Goal: Information Seeking & Learning: Learn about a topic

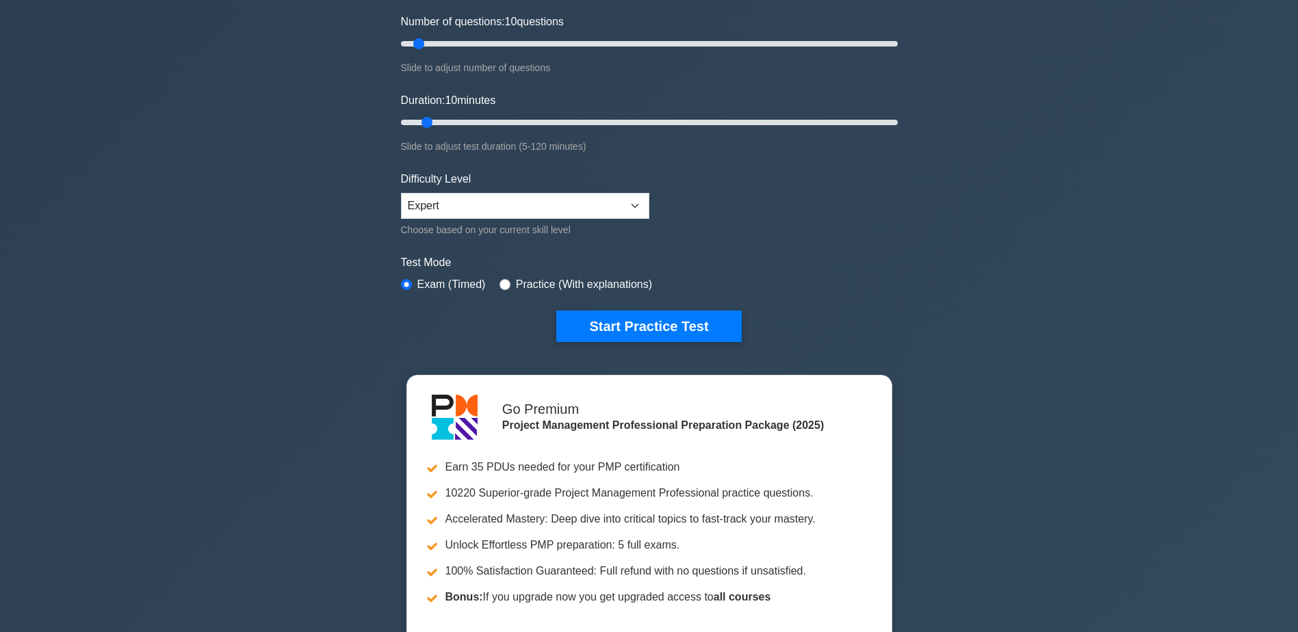
scroll to position [205, 0]
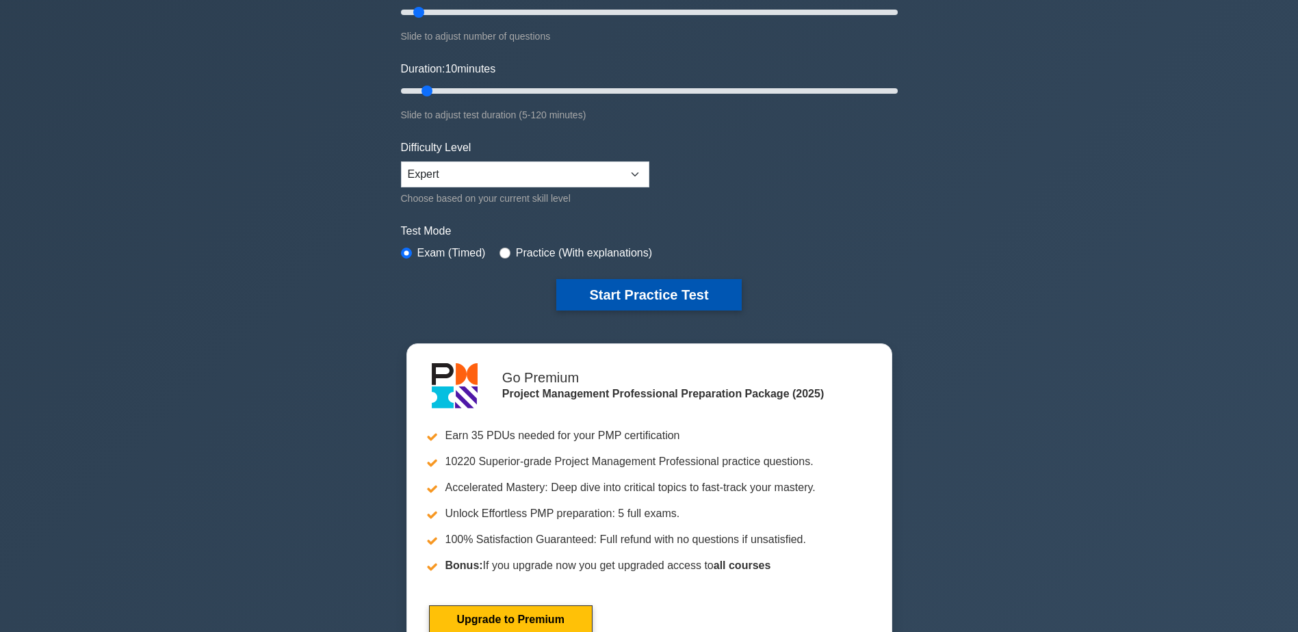
click at [636, 290] on button "Start Practice Test" at bounding box center [648, 294] width 185 height 31
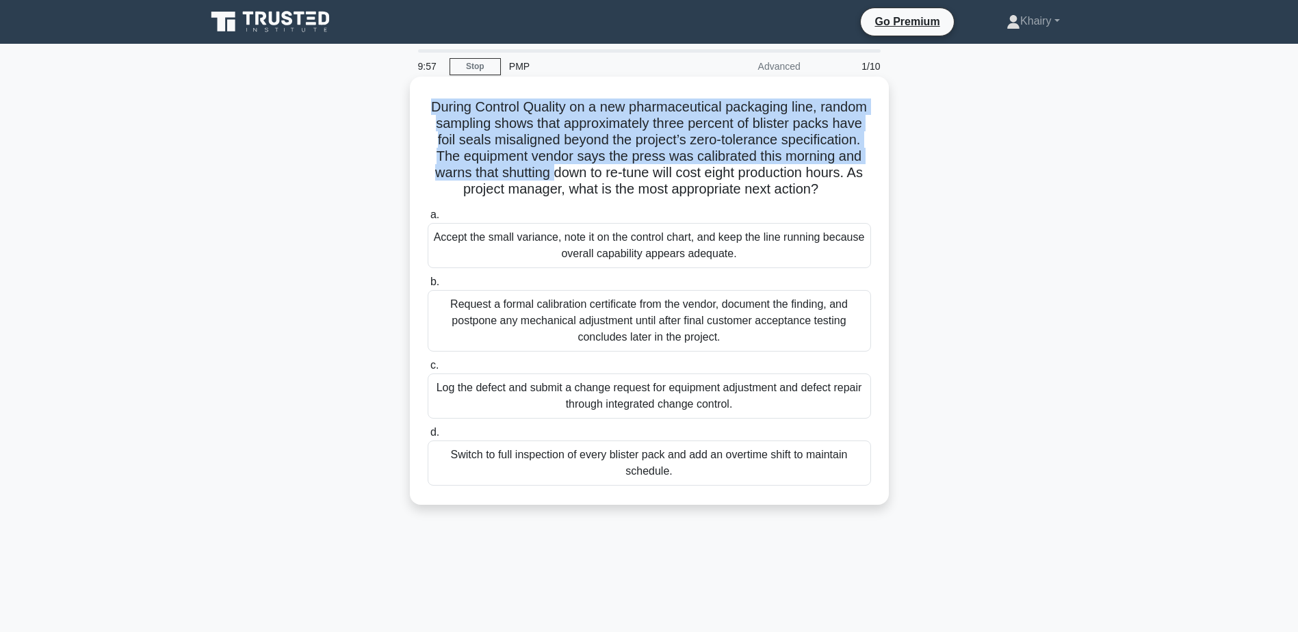
drag, startPoint x: 452, startPoint y: 103, endPoint x: 702, endPoint y: 201, distance: 268.5
click at [702, 198] on h5 "During Control Quality on a new pharmaceutical packaging line, random sampling …" at bounding box center [649, 149] width 446 height 100
copy h5 "During Control Quality on a new pharmaceutical packaging line, random sampling …"
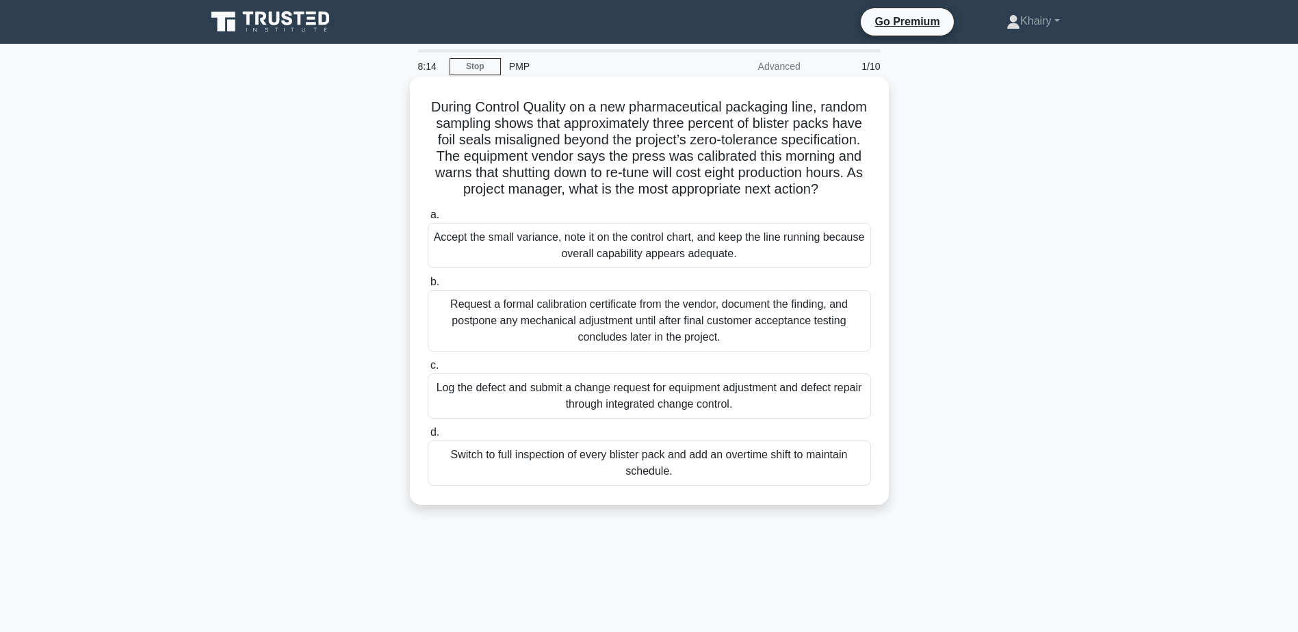
click at [606, 419] on div "Log the defect and submit a change request for equipment adjustment and defect …" at bounding box center [649, 396] width 443 height 45
click at [428, 370] on input "c. Log the defect and submit a change request for equipment adjustment and defe…" at bounding box center [428, 365] width 0 height 9
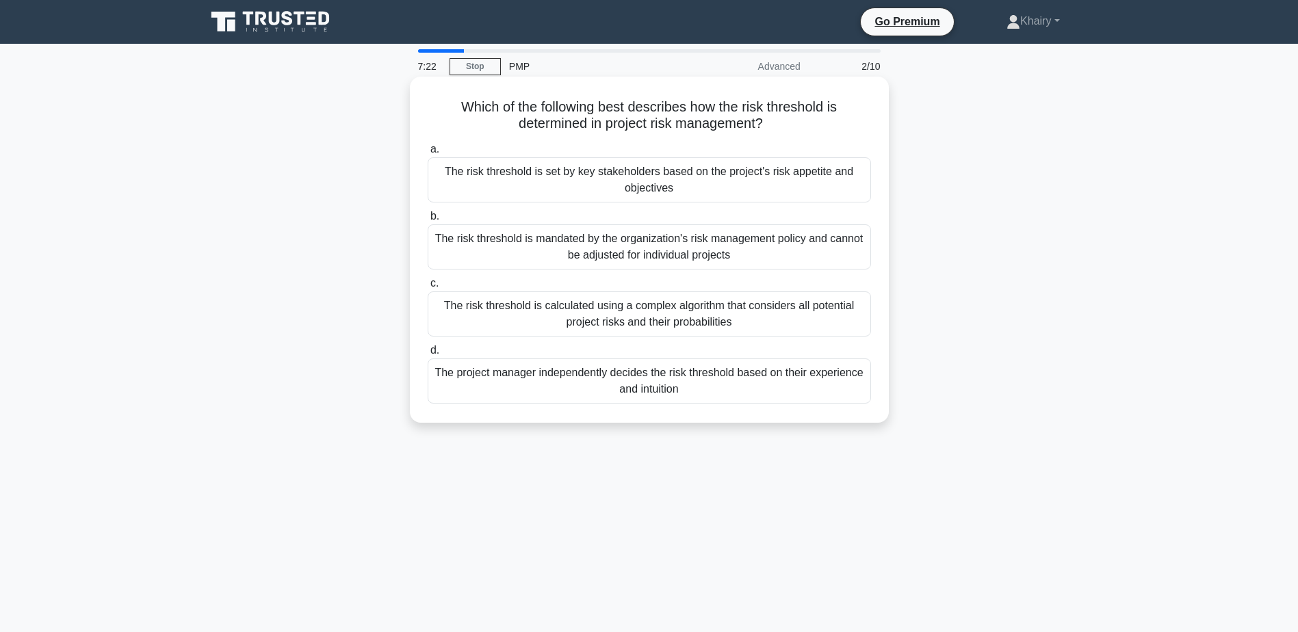
click at [656, 188] on div "The risk threshold is set by key stakeholders based on the project's risk appet…" at bounding box center [649, 179] width 443 height 45
click at [428, 154] on input "a. The risk threshold is set by key stakeholders based on the project's risk ap…" at bounding box center [428, 149] width 0 height 9
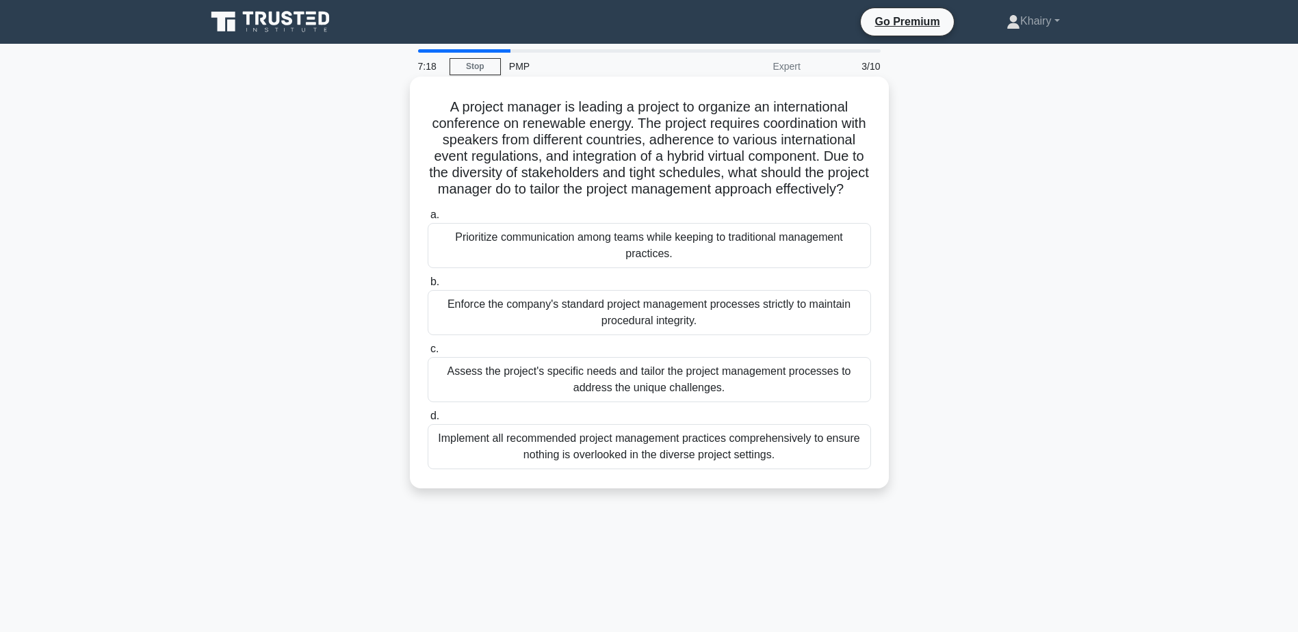
drag, startPoint x: 443, startPoint y: 108, endPoint x: 736, endPoint y: 199, distance: 306.7
click at [736, 198] on h5 "A project manager is leading a project to organize an international conference …" at bounding box center [649, 149] width 446 height 100
copy h5 "A project manager is leading a project to organize an international conference …"
click at [647, 263] on div "Prioritize communication among teams while keeping to traditional management pr…" at bounding box center [649, 245] width 443 height 45
click at [428, 220] on input "a. Prioritize communication among teams while keeping to traditional management…" at bounding box center [428, 215] width 0 height 9
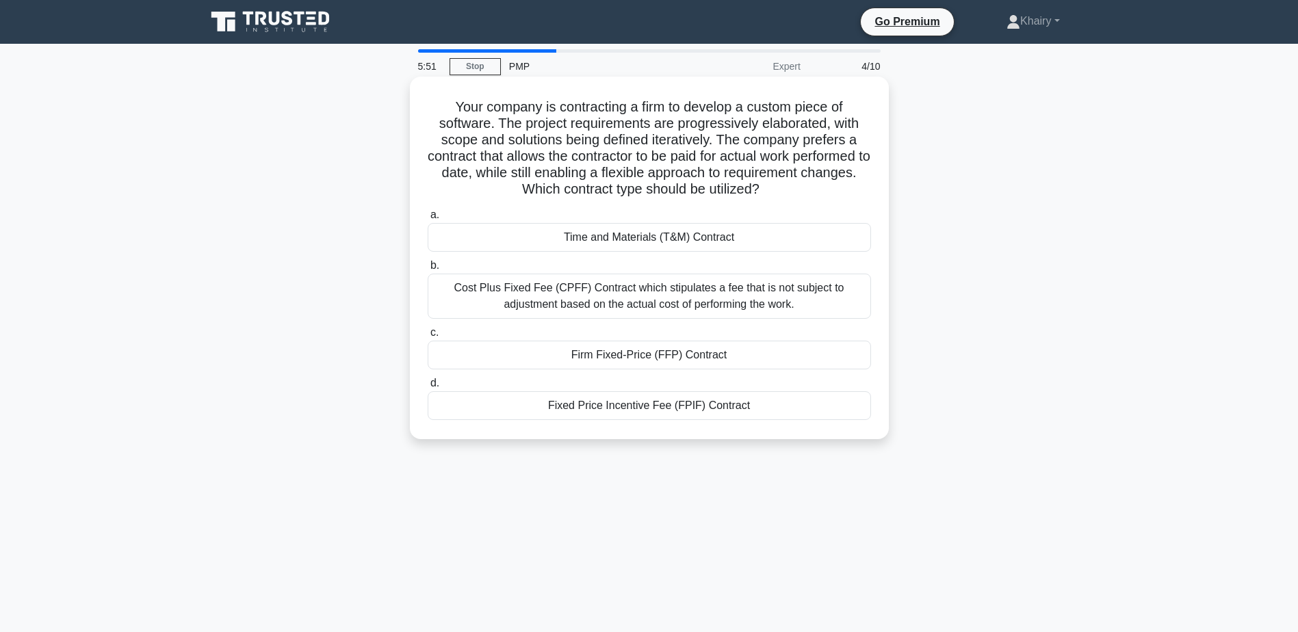
drag, startPoint x: 439, startPoint y: 100, endPoint x: 835, endPoint y: 192, distance: 406.2
click at [835, 192] on h5 "Your company is contracting a firm to develop a custom piece of software. The p…" at bounding box center [649, 149] width 446 height 100
copy h5 "Your company is contracting a firm to develop a custom piece of software. The p…"
click at [617, 405] on div "Fixed Price Incentive Fee (FPIF) Contract" at bounding box center [649, 405] width 443 height 29
click at [428, 388] on input "d. Fixed Price Incentive Fee (FPIF) Contract" at bounding box center [428, 383] width 0 height 9
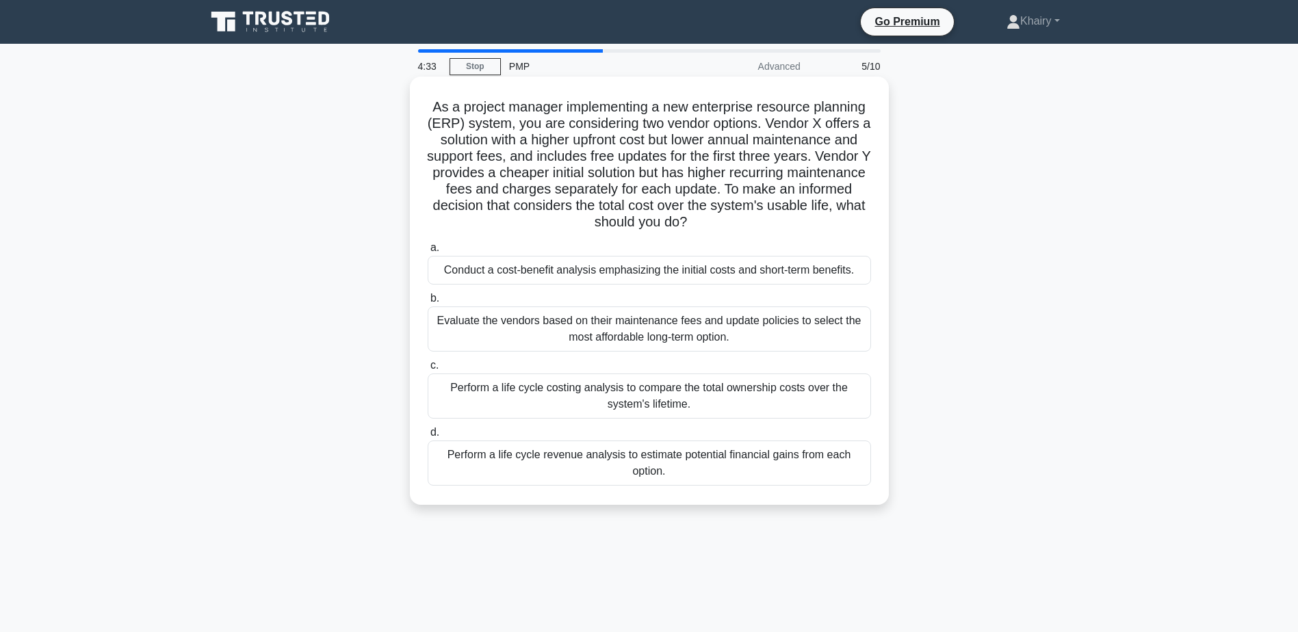
drag, startPoint x: 425, startPoint y: 100, endPoint x: 734, endPoint y: 222, distance: 332.1
click at [734, 222] on div "As a project manager implementing a new enterprise resource planning (ERP) syst…" at bounding box center [649, 290] width 468 height 417
copy h5 "As a project manager implementing a new enterprise resource planning (ERP) syst…"
click at [641, 400] on div "Perform a life cycle costing analysis to compare the total ownership costs over…" at bounding box center [649, 396] width 443 height 45
click at [428, 370] on input "c. Perform a life cycle costing analysis to compare the total ownership costs o…" at bounding box center [428, 365] width 0 height 9
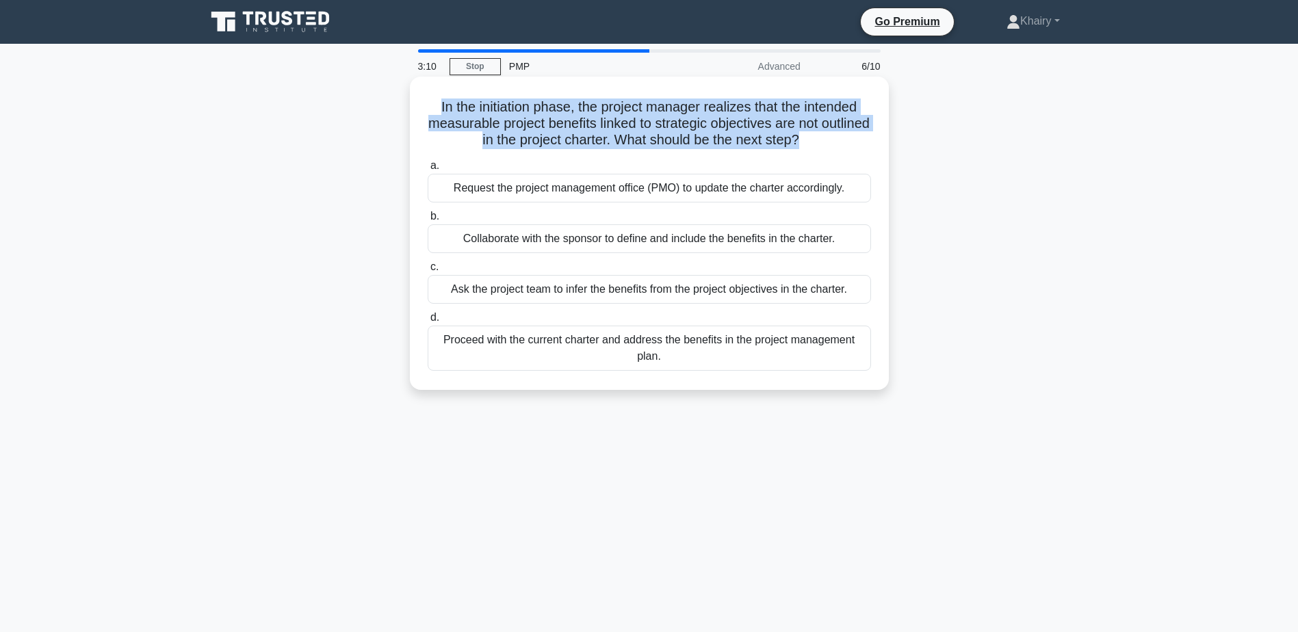
drag, startPoint x: 433, startPoint y: 103, endPoint x: 830, endPoint y: 142, distance: 398.9
click at [830, 142] on h5 "In the initiation phase, the project manager realizes that the intended measura…" at bounding box center [649, 124] width 446 height 51
copy h5 "In the initiation phase, the project manager realizes that the intended measura…"
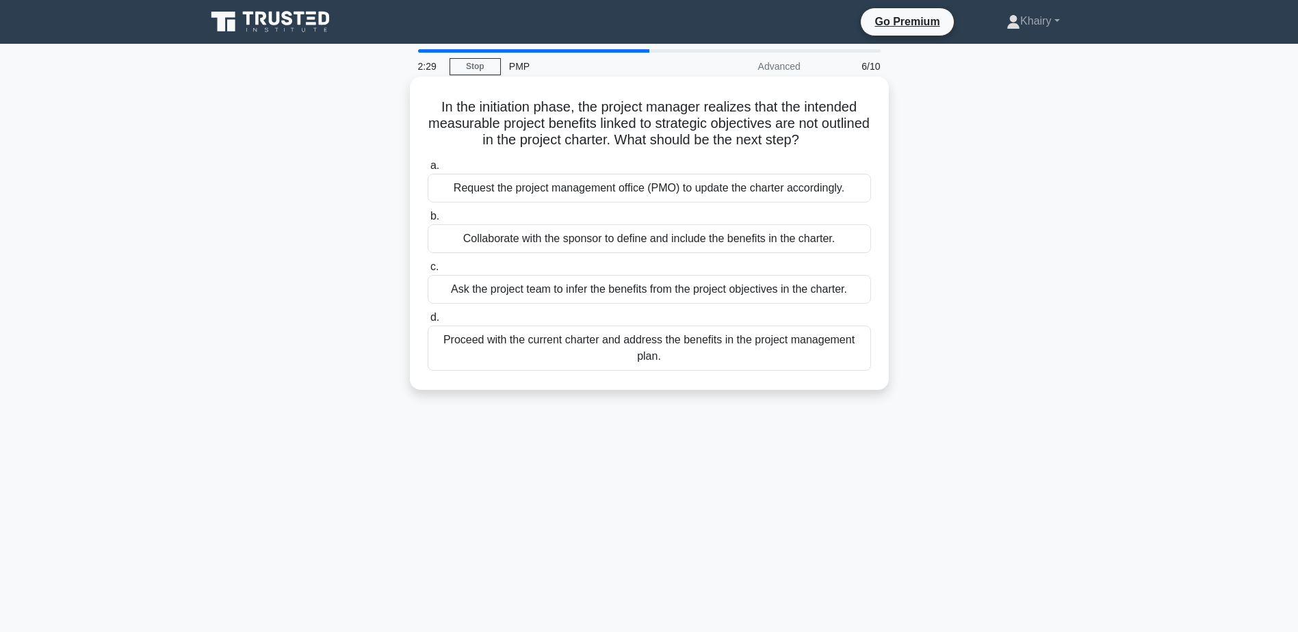
click at [585, 240] on div "Collaborate with the sponsor to define and include the benefits in the charter." at bounding box center [649, 238] width 443 height 29
click at [428, 221] on input "b. Collaborate with the sponsor to define and include the benefits in the chart…" at bounding box center [428, 216] width 0 height 9
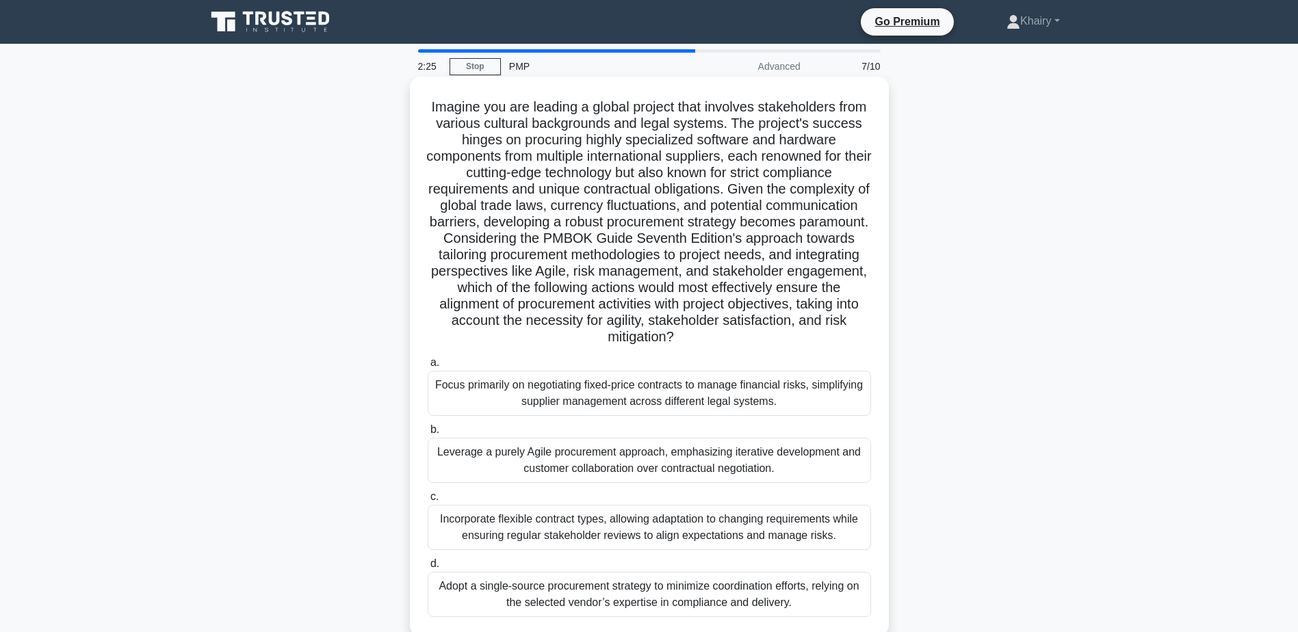
drag, startPoint x: 439, startPoint y: 103, endPoint x: 749, endPoint y: 335, distance: 387.2
click at [749, 335] on h5 "Imagine you are leading a global project that involves stakeholders from variou…" at bounding box center [649, 223] width 446 height 248
copy h5 "Imagine you are leading a global project that involves stakeholders from variou…"
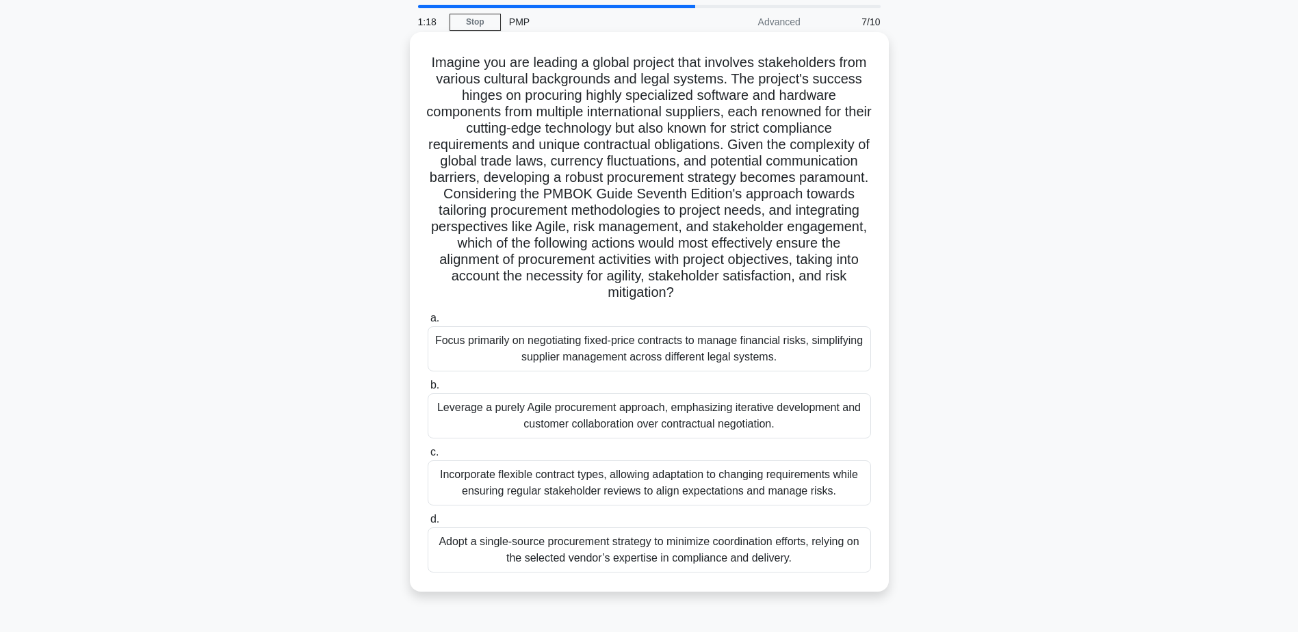
scroll to position [68, 0]
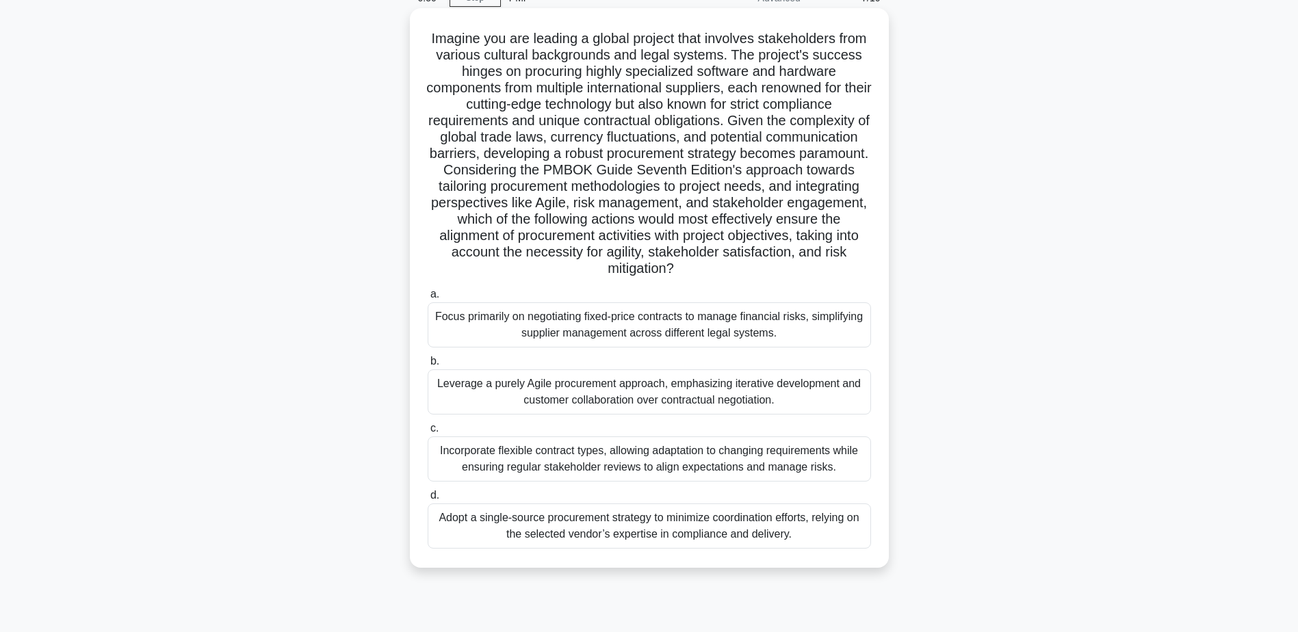
click at [713, 458] on div "Incorporate flexible contract types, allowing adaptation to changing requiremen…" at bounding box center [649, 459] width 443 height 45
click at [428, 433] on input "c. Incorporate flexible contract types, allowing adaptation to changing require…" at bounding box center [428, 428] width 0 height 9
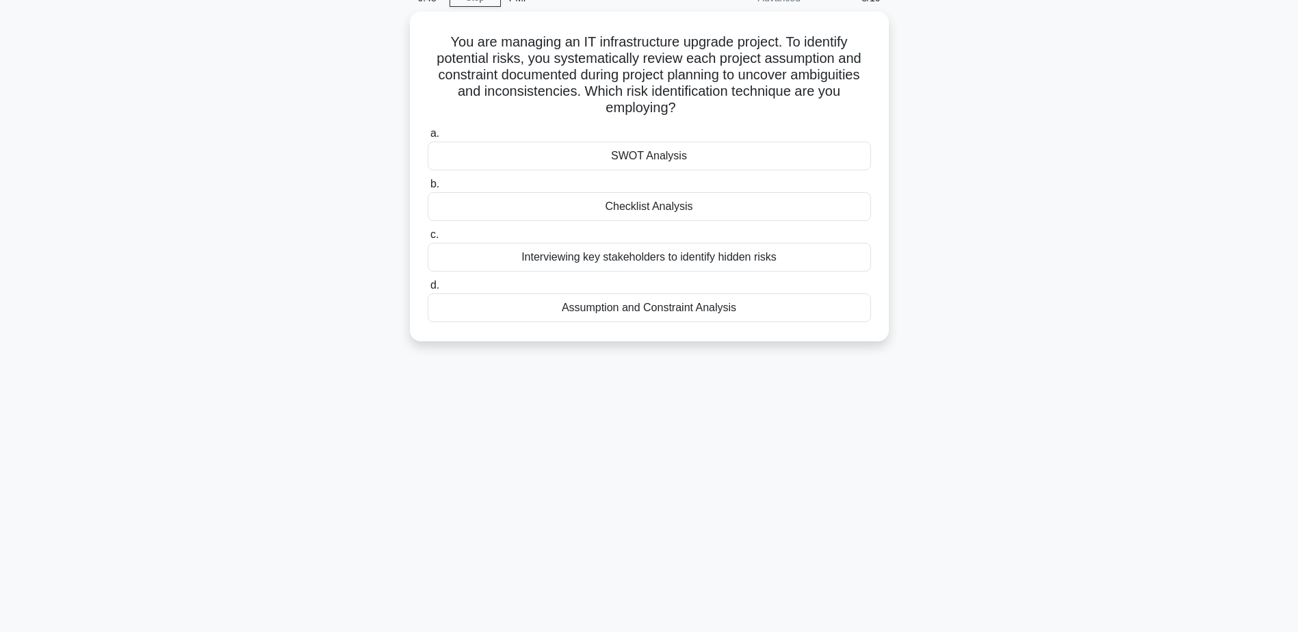
scroll to position [0, 0]
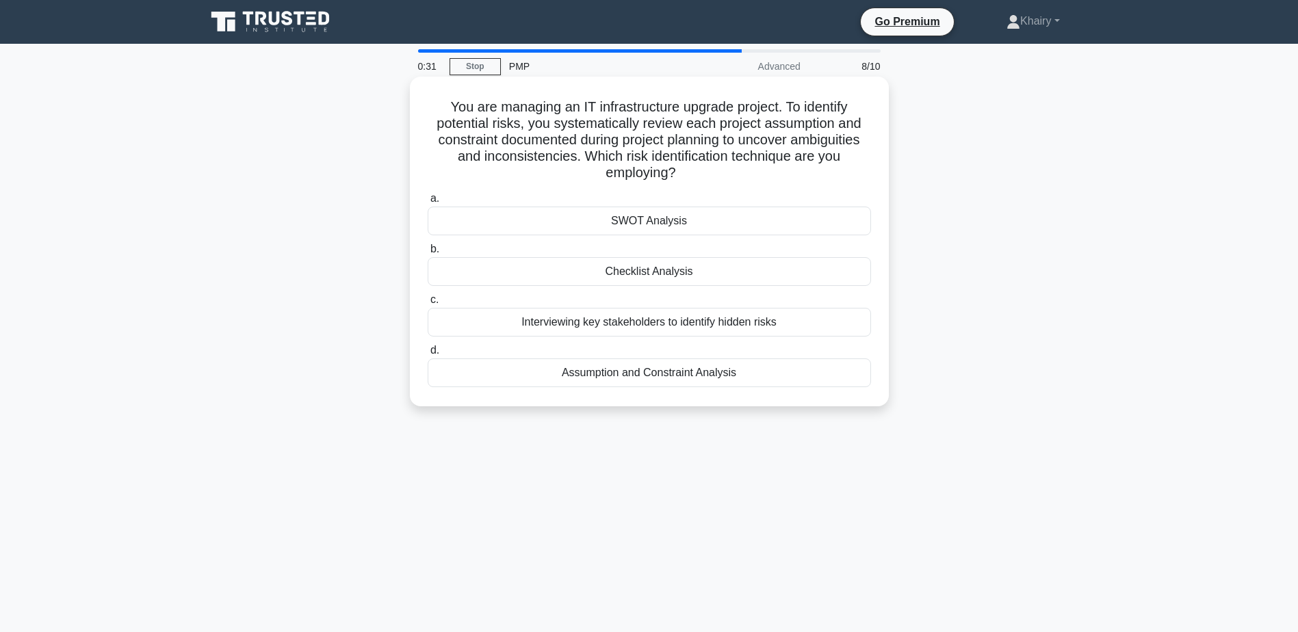
drag, startPoint x: 437, startPoint y: 99, endPoint x: 721, endPoint y: 170, distance: 292.1
click at [721, 170] on h5 "You are managing an IT infrastructure upgrade project. To identify potential ri…" at bounding box center [649, 140] width 446 height 83
copy h5 "You are managing an IT infrastructure upgrade project. To identify potential ri…"
click at [654, 374] on div "Assumption and Constraint Analysis" at bounding box center [649, 373] width 443 height 29
click at [428, 355] on input "d. Assumption and Constraint Analysis" at bounding box center [428, 350] width 0 height 9
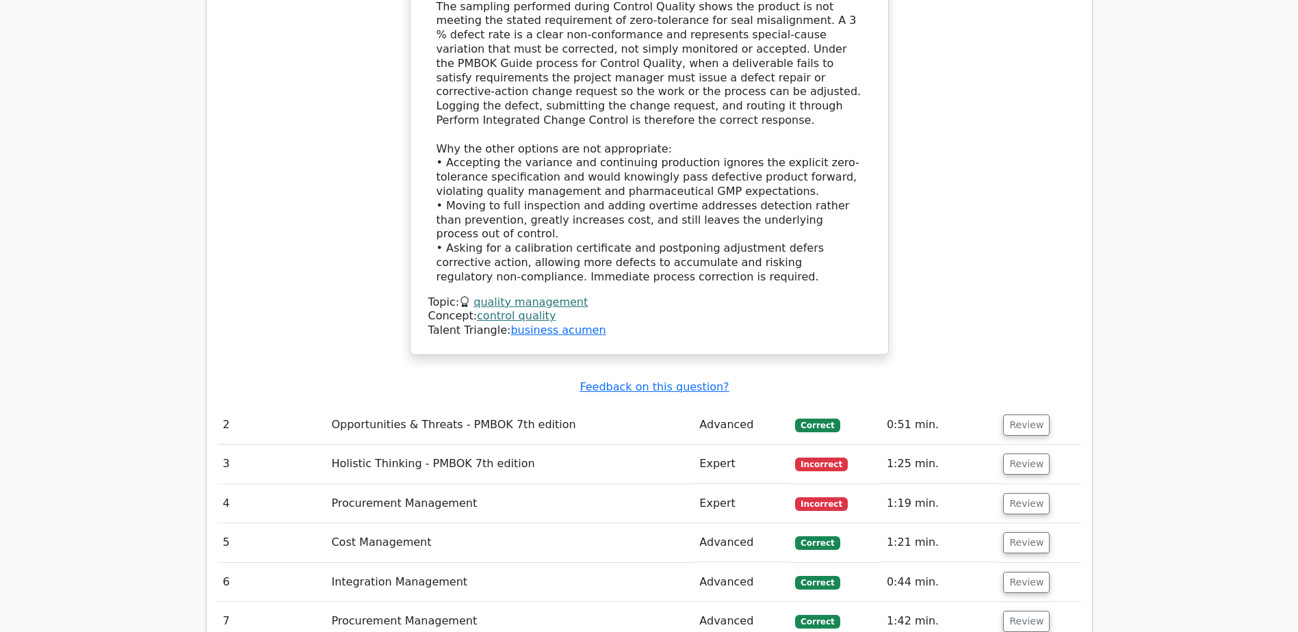
scroll to position [1643, 0]
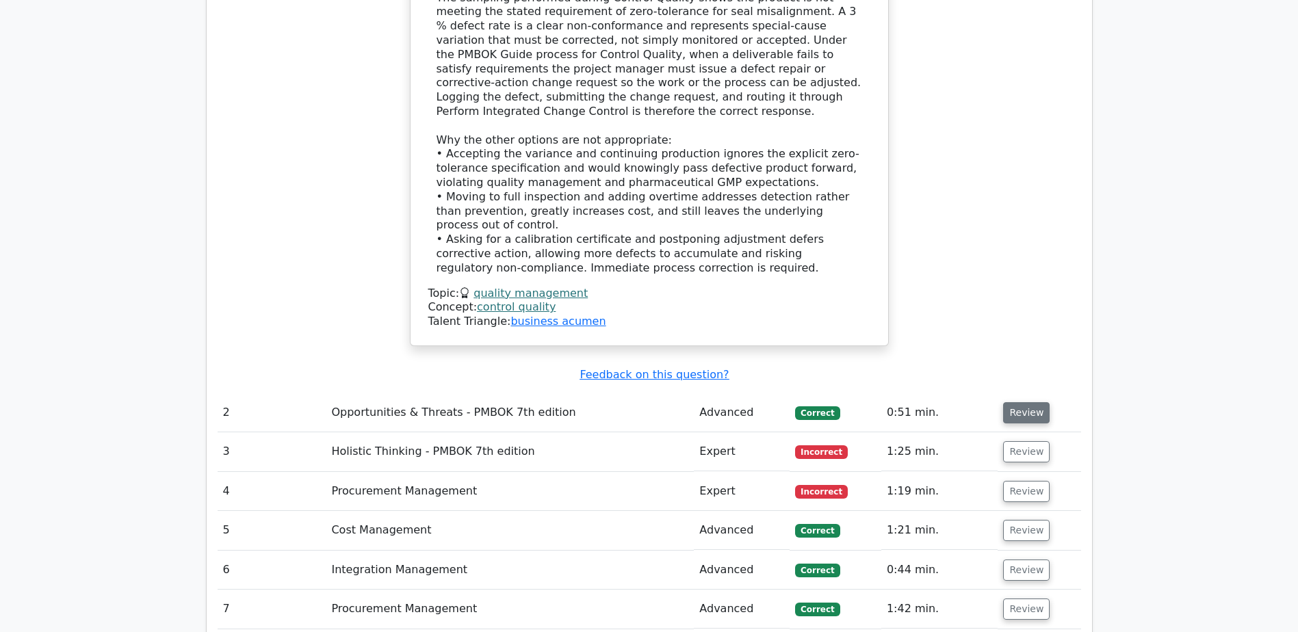
click at [1012, 402] on button "Review" at bounding box center [1026, 412] width 47 height 21
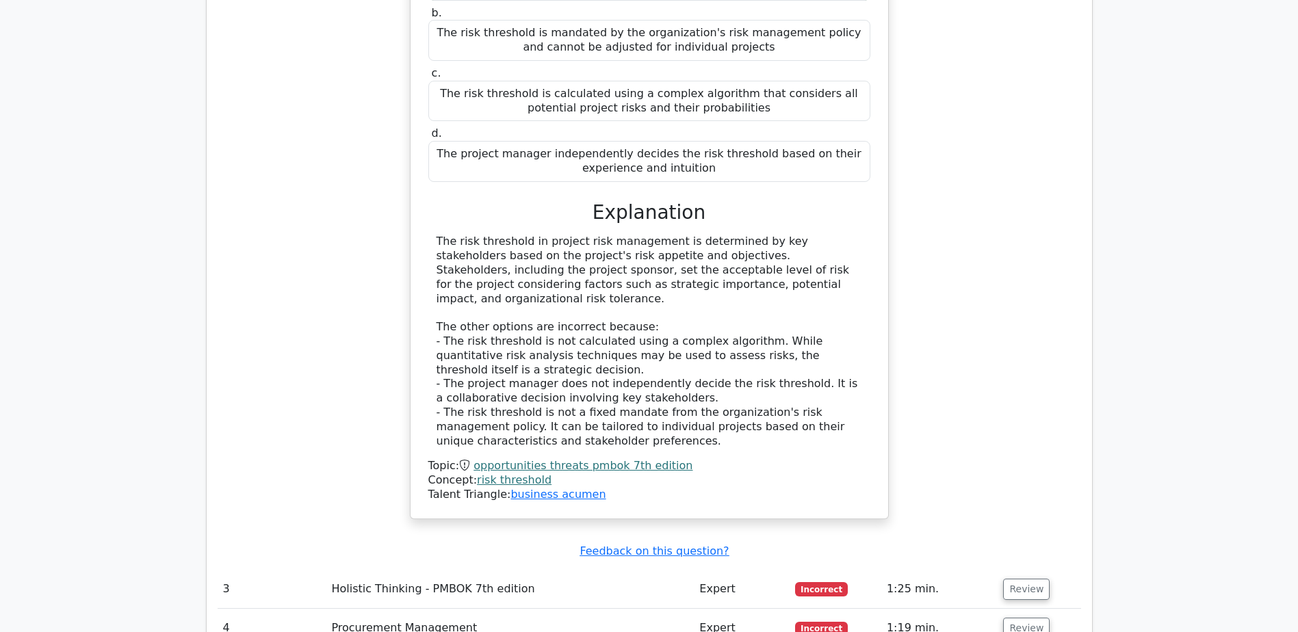
scroll to position [2327, 0]
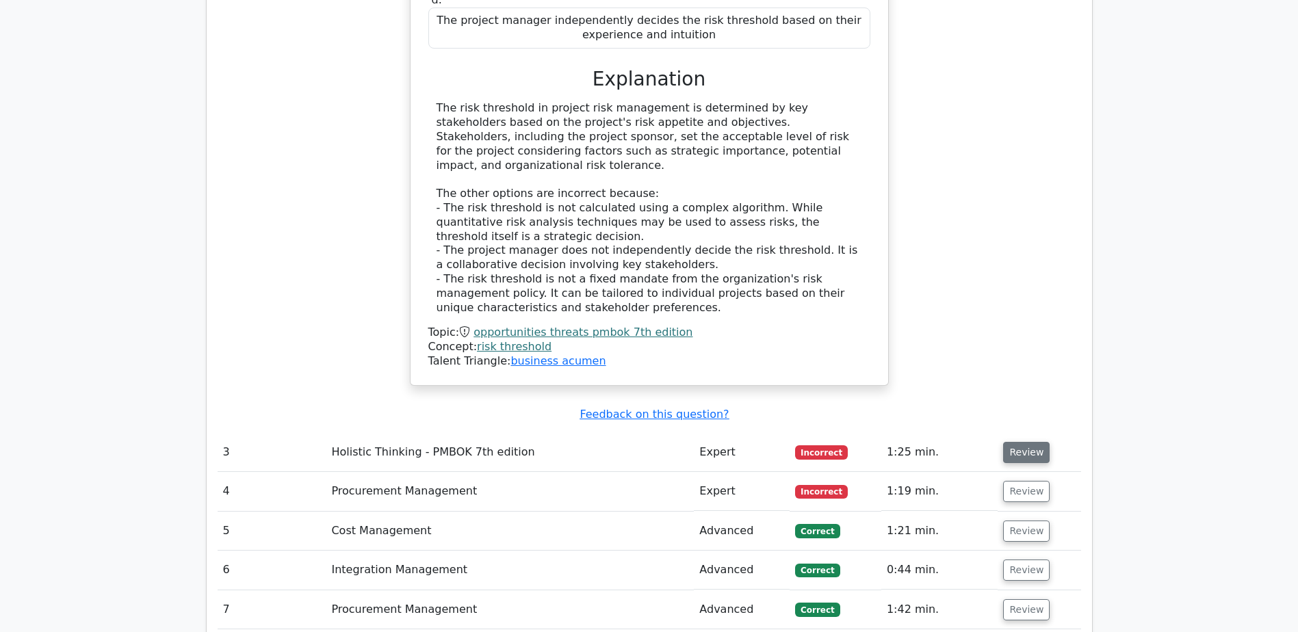
click at [1020, 442] on button "Review" at bounding box center [1026, 452] width 47 height 21
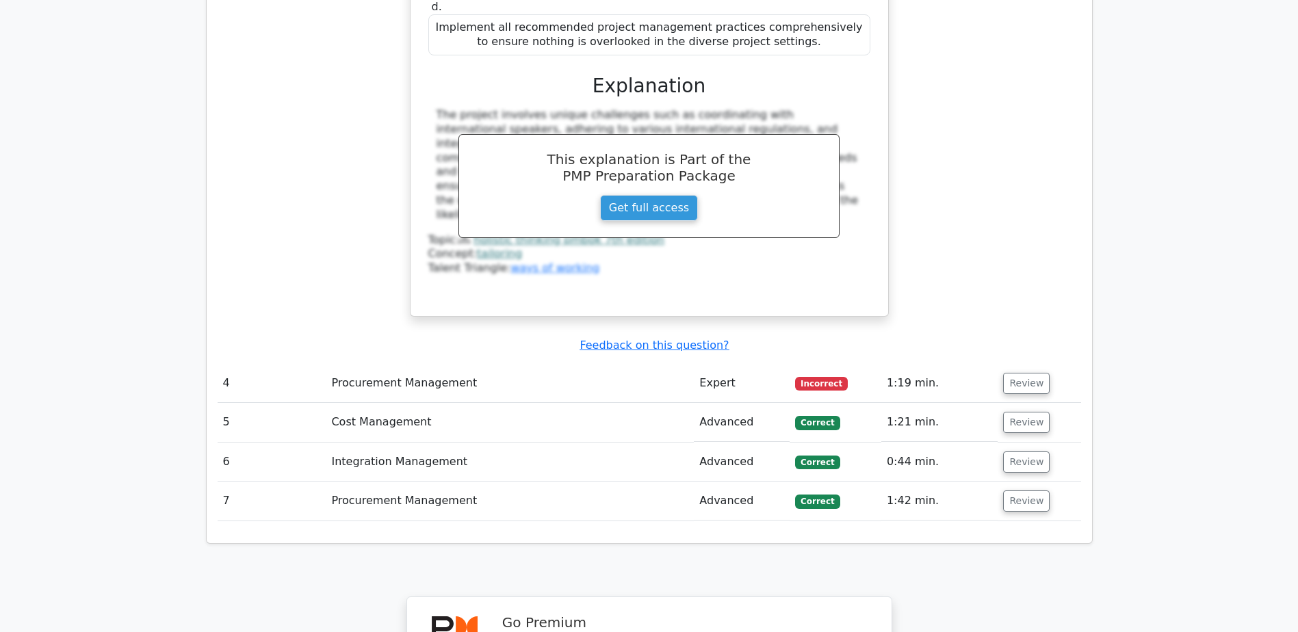
scroll to position [3148, 0]
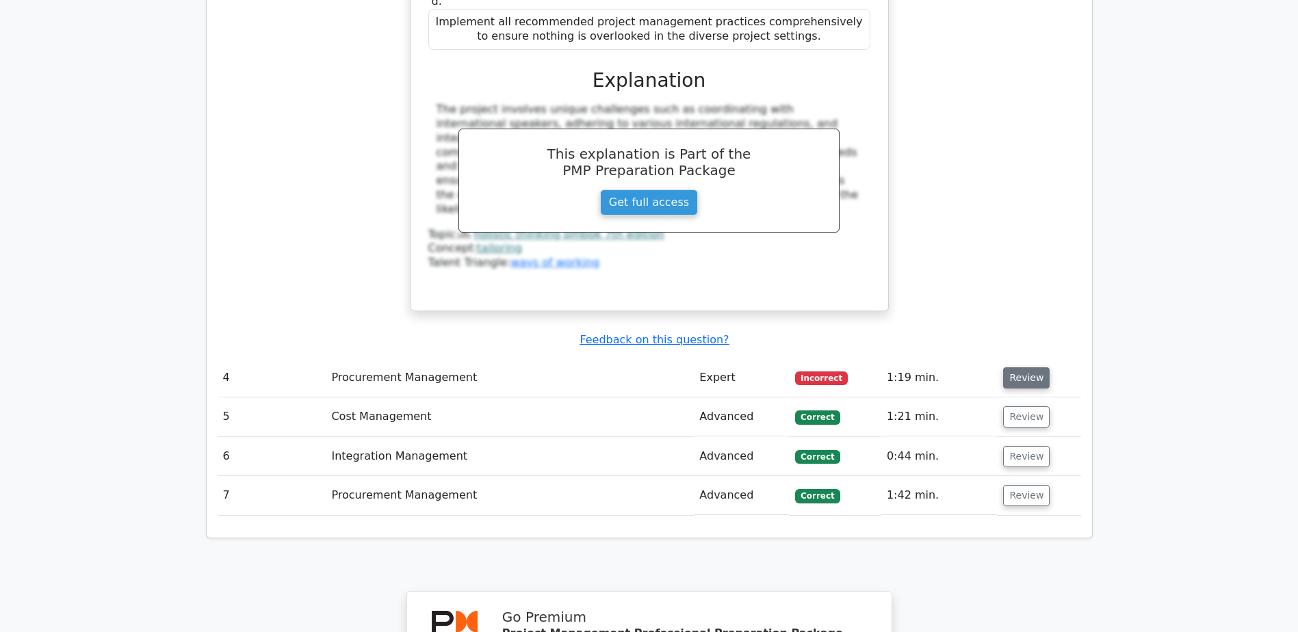
click at [1035, 368] on button "Review" at bounding box center [1026, 378] width 47 height 21
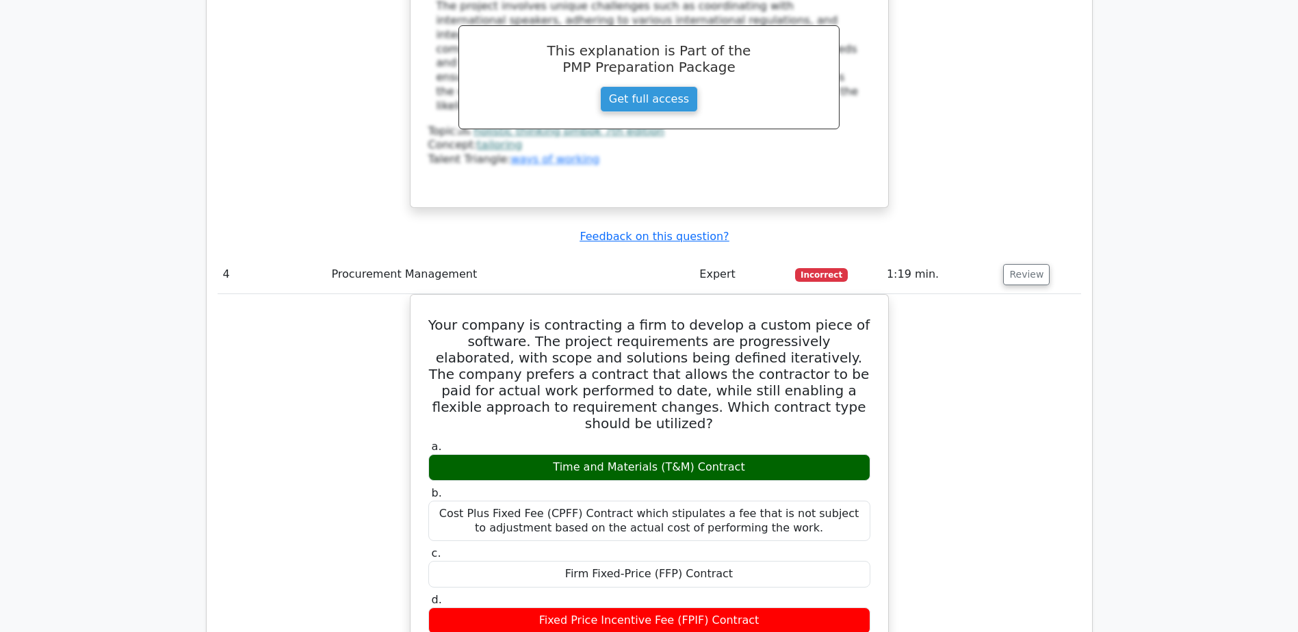
scroll to position [3285, 0]
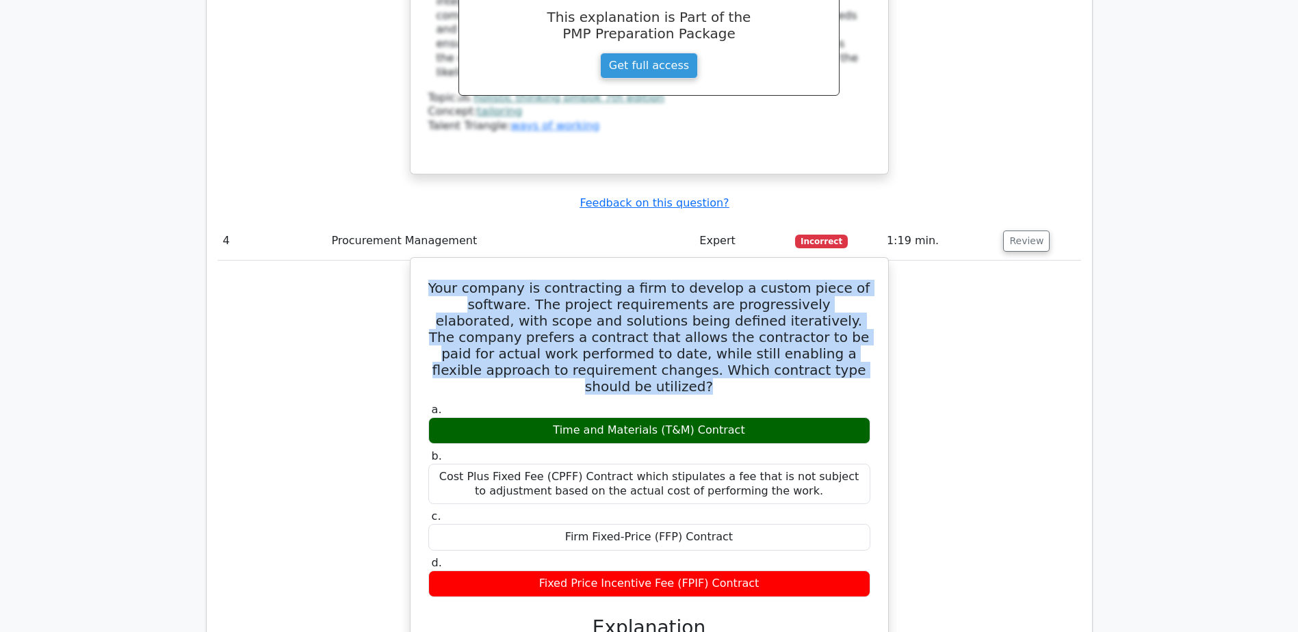
drag, startPoint x: 448, startPoint y: 177, endPoint x: 847, endPoint y: 265, distance: 407.8
click at [847, 280] on h5 "Your company is contracting a firm to develop a custom piece of software. The p…" at bounding box center [649, 337] width 445 height 115
copy h5 "Your company is contracting a firm to develop a custom piece of software. The p…"
drag, startPoint x: 546, startPoint y: 307, endPoint x: 740, endPoint y: 311, distance: 193.7
click at [740, 417] on div "Time and Materials (T&M) Contract" at bounding box center [649, 430] width 442 height 27
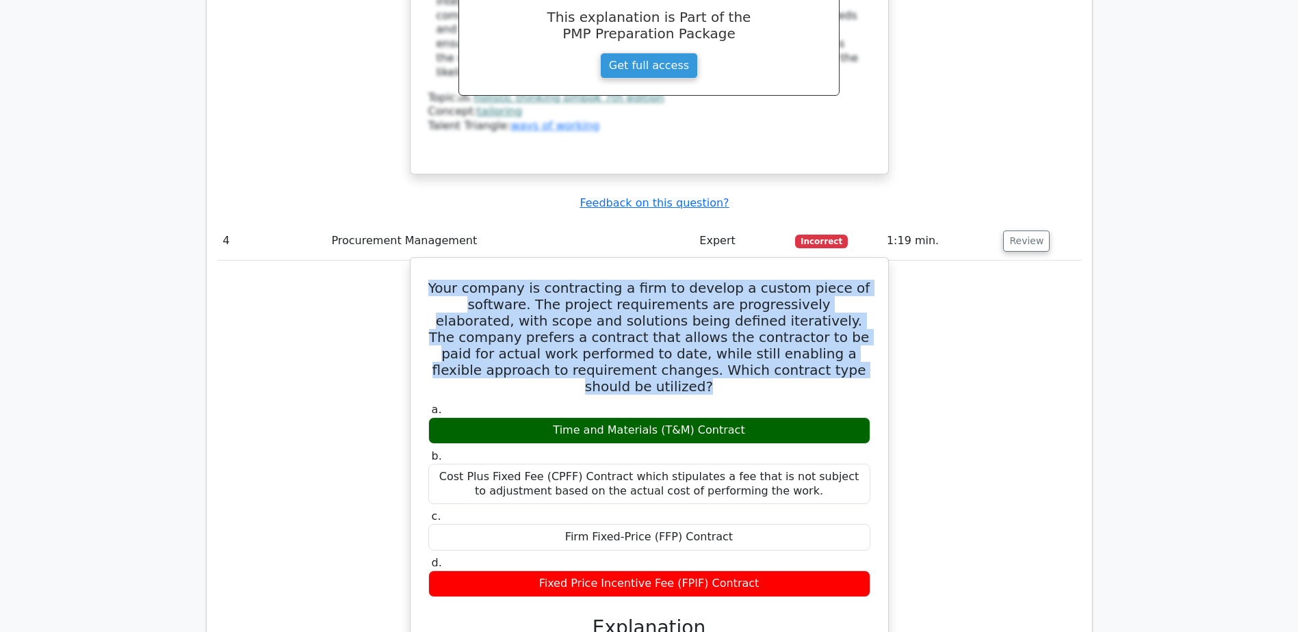
copy div "Time and Materials (T&M) Contract"
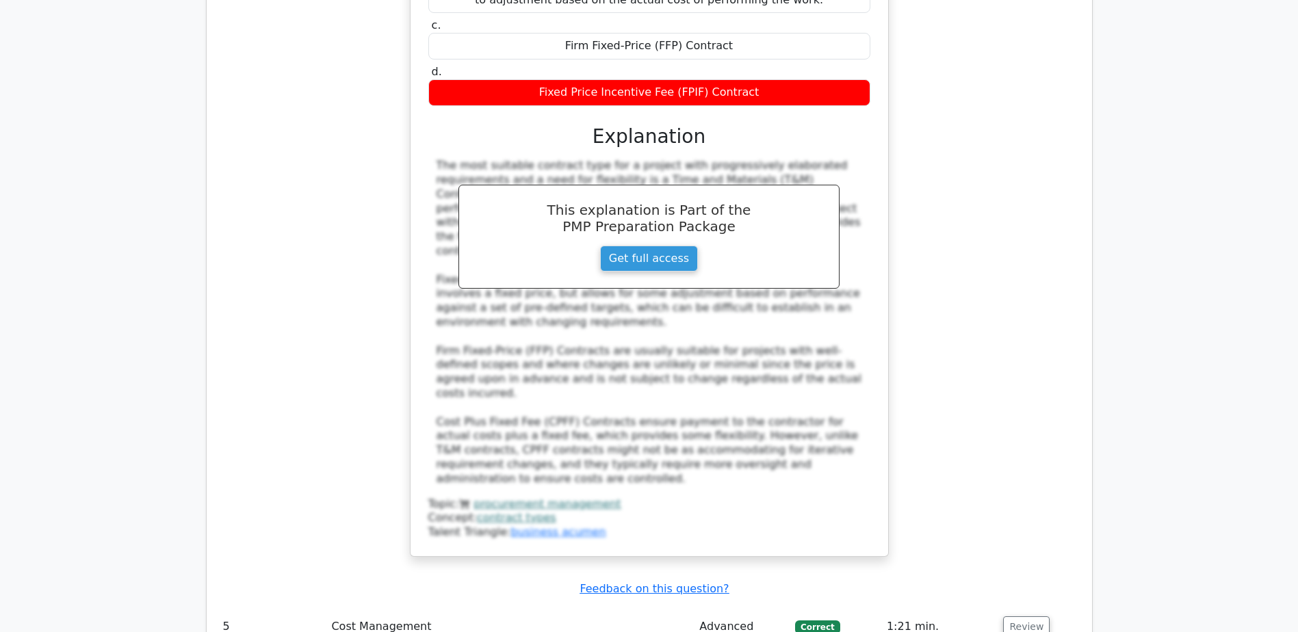
scroll to position [3833, 0]
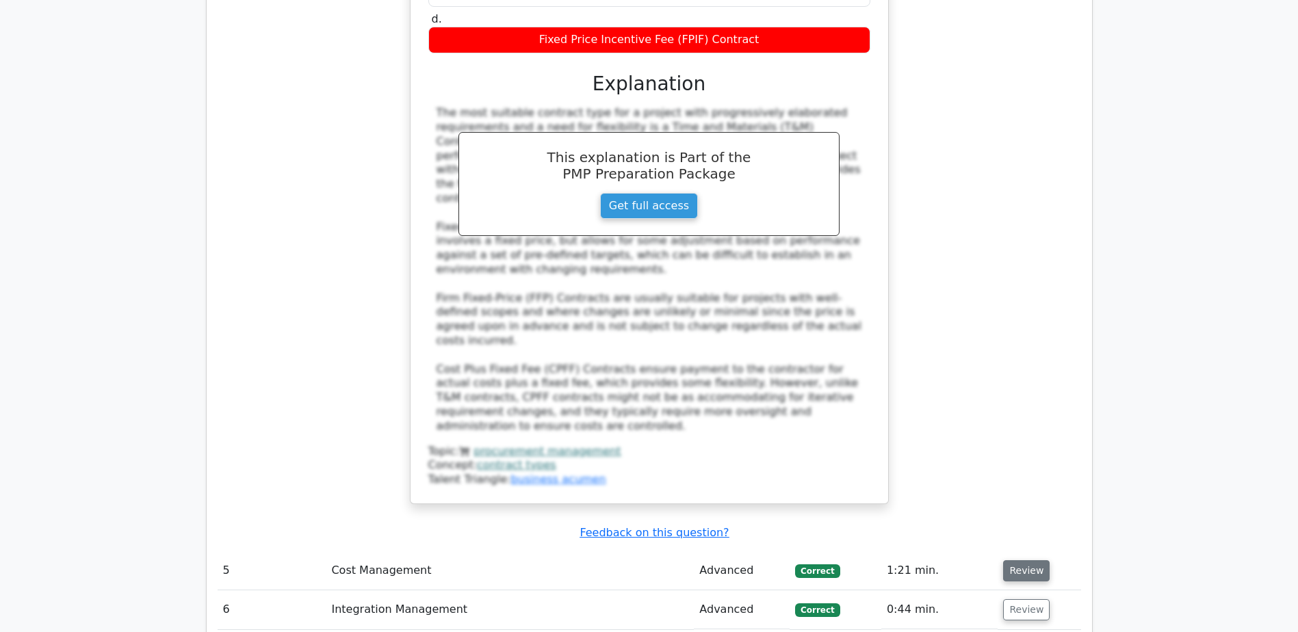
click at [1016, 561] on button "Review" at bounding box center [1026, 571] width 47 height 21
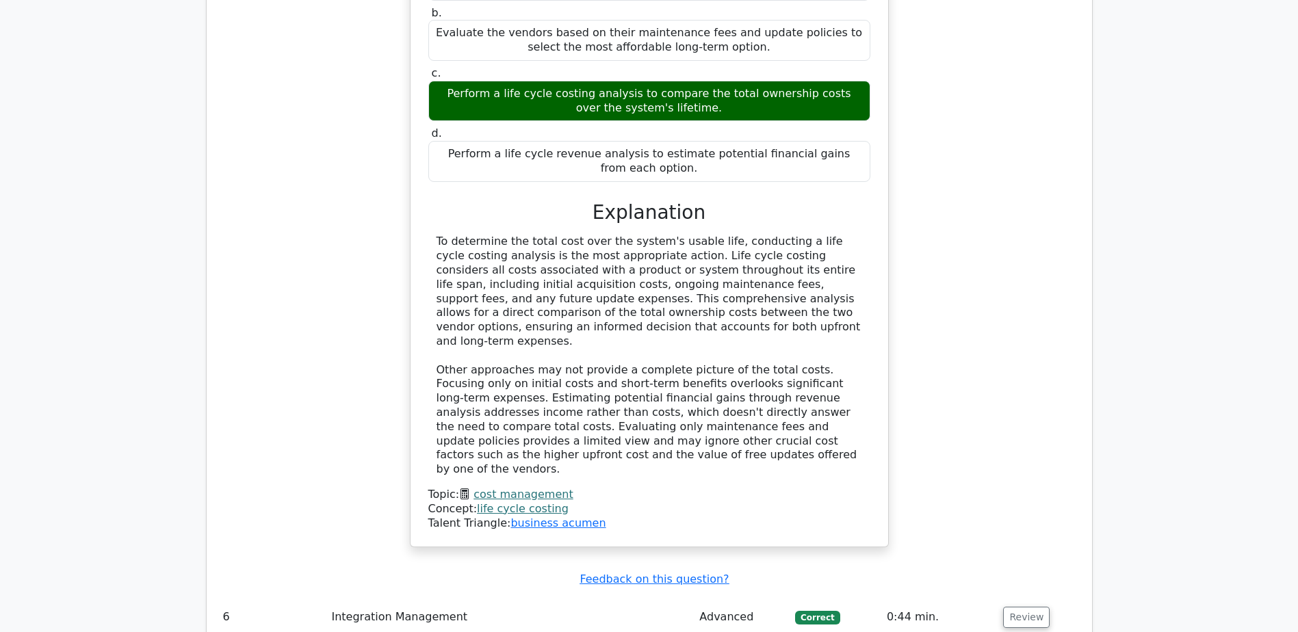
scroll to position [4654, 0]
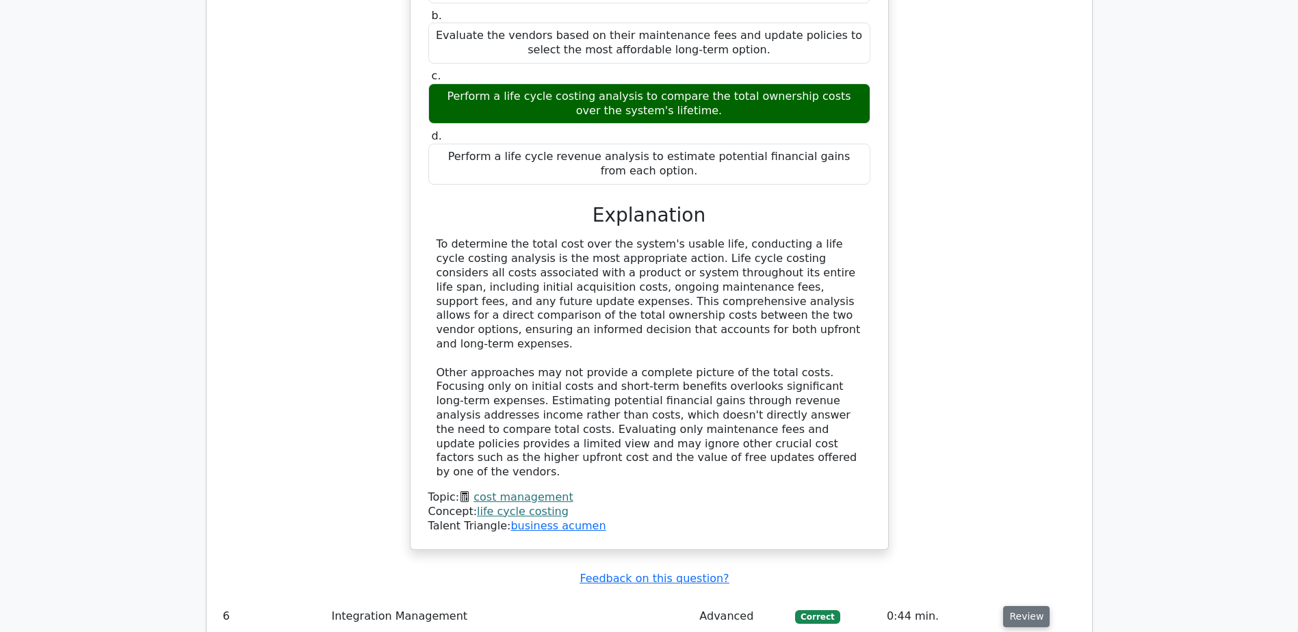
click at [1020, 606] on button "Review" at bounding box center [1026, 616] width 47 height 21
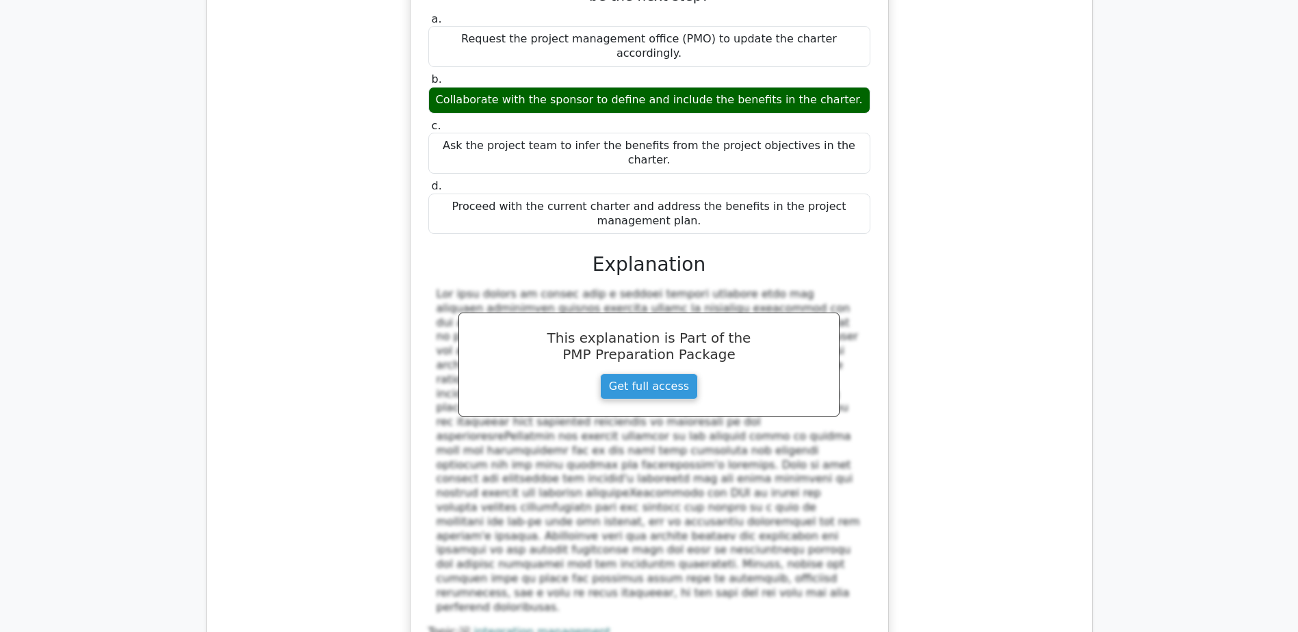
scroll to position [5407, 0]
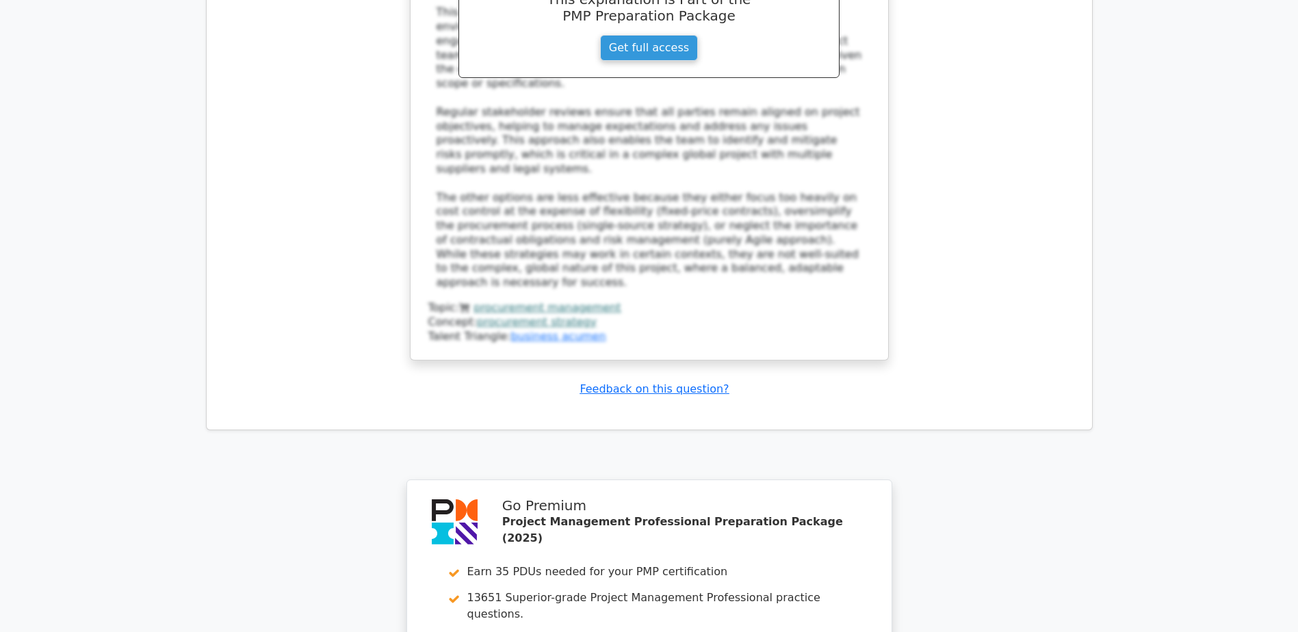
scroll to position [6836, 0]
